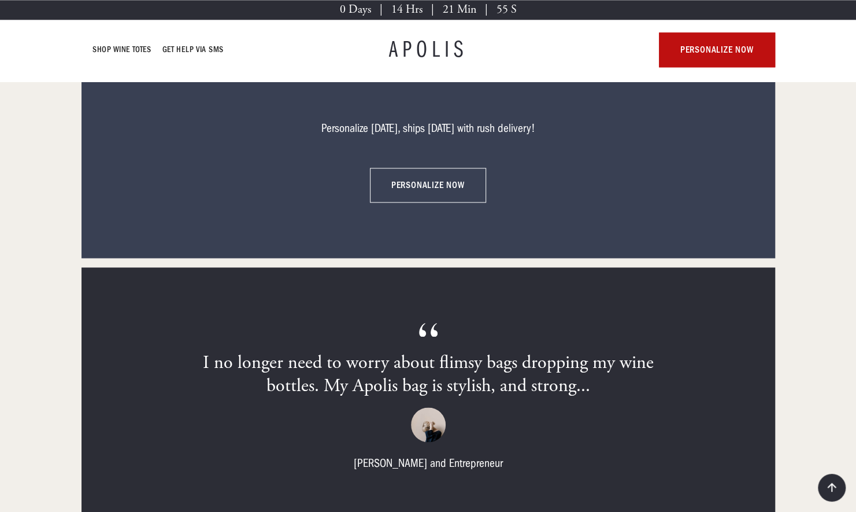
scroll to position [3496, 0]
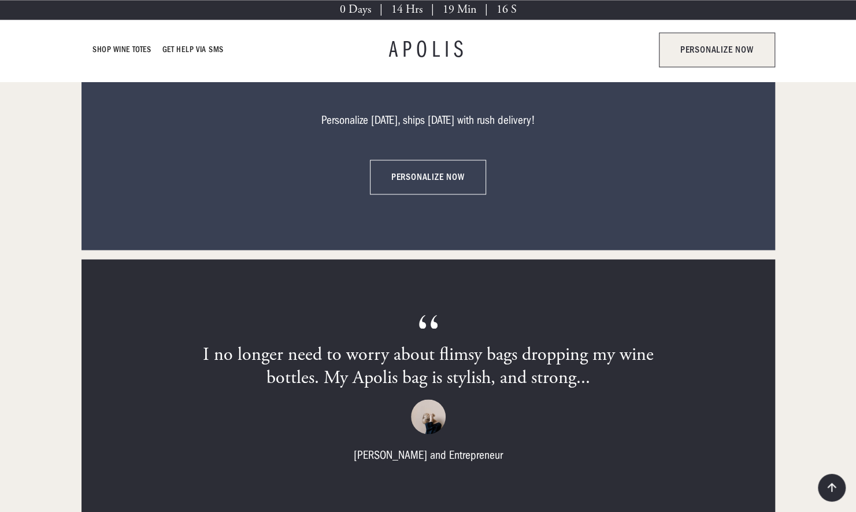
click at [730, 43] on link "personalize now" at bounding box center [717, 49] width 116 height 35
